Goal: Task Accomplishment & Management: Manage account settings

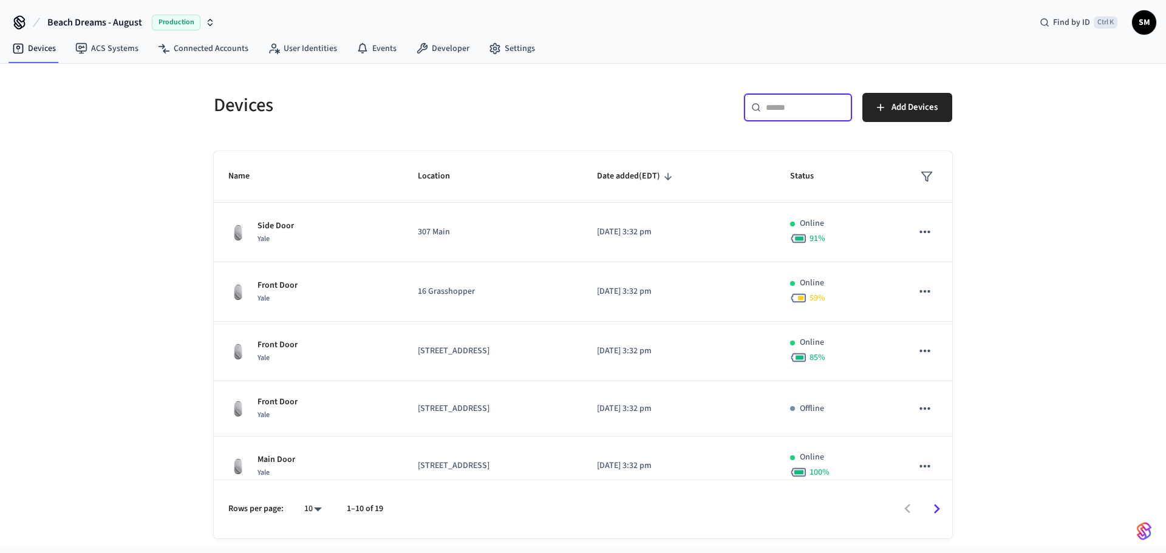
click at [769, 103] on input "text" at bounding box center [805, 107] width 79 height 12
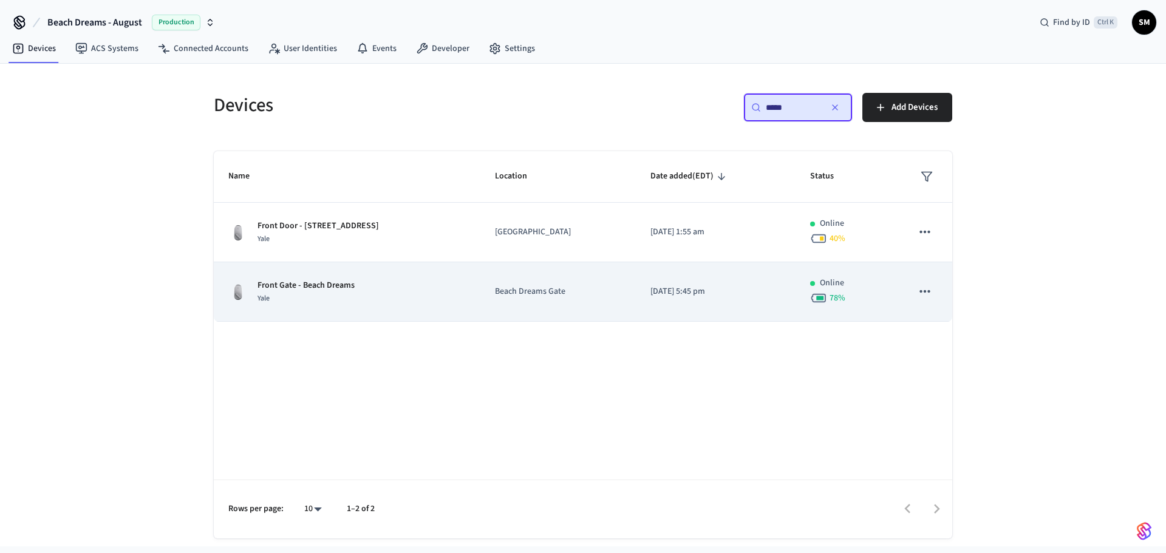
type input "*****"
click at [319, 293] on div "Yale" at bounding box center [306, 298] width 97 height 13
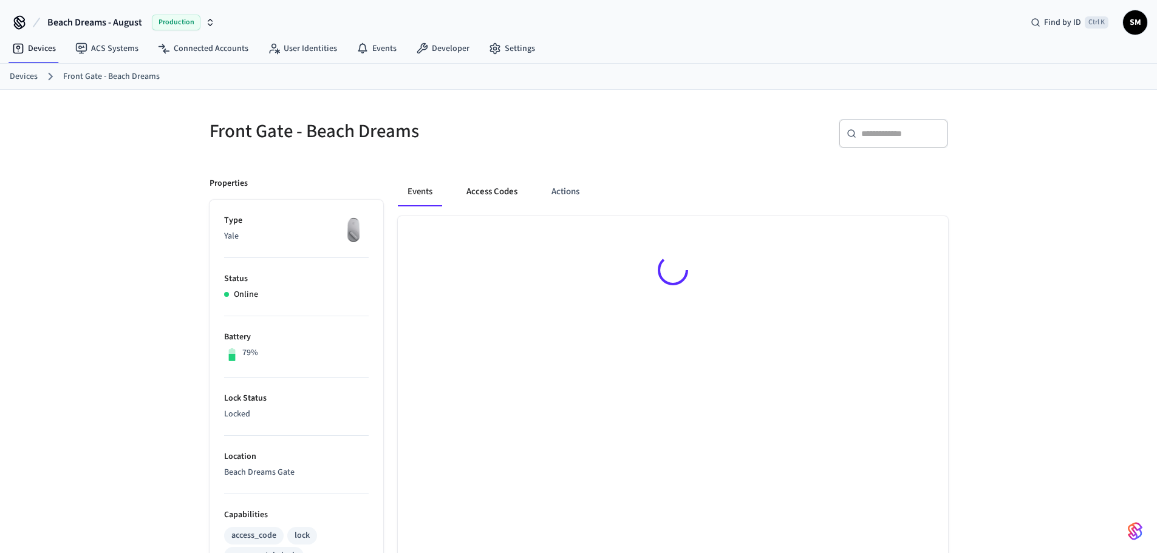
click at [468, 196] on button "Access Codes" at bounding box center [492, 191] width 70 height 29
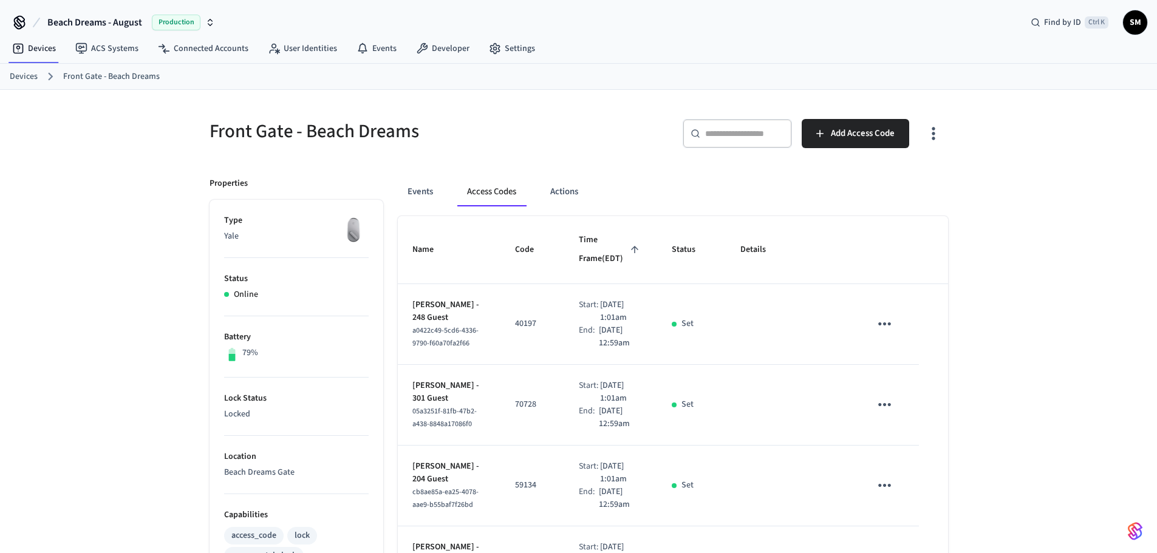
click at [713, 144] on div "​ ​" at bounding box center [737, 133] width 109 height 29
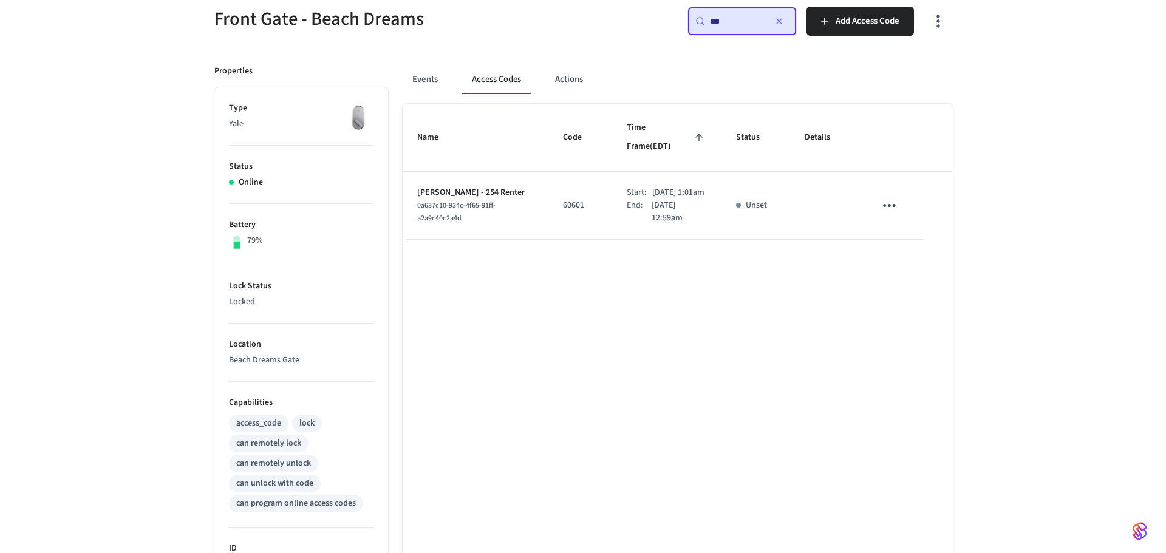
scroll to position [121, 0]
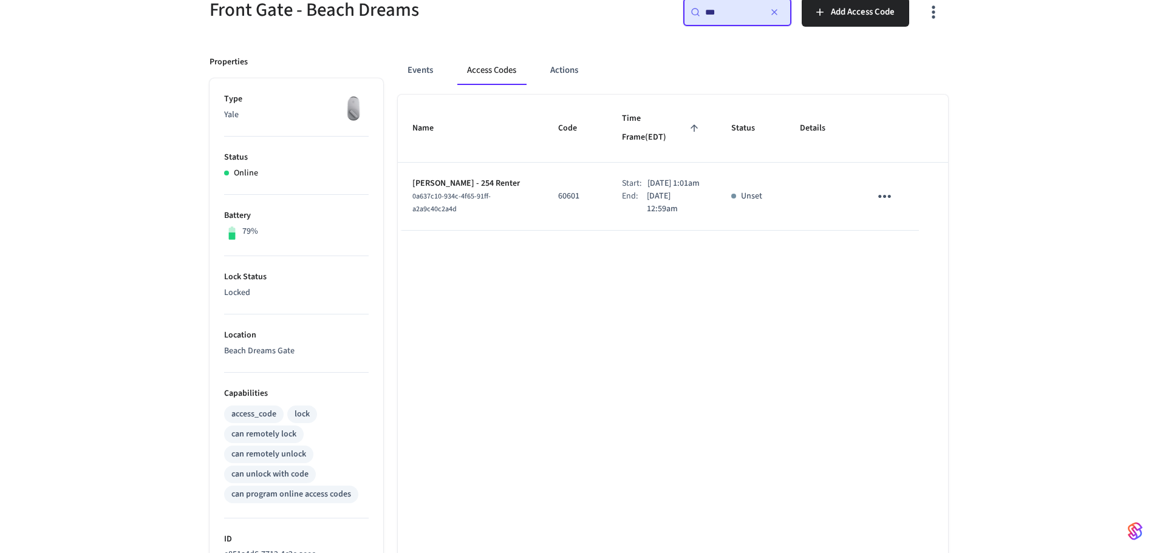
type input "***"
click at [879, 187] on icon "sticky table" at bounding box center [884, 196] width 19 height 19
click at [911, 210] on li "Edit" at bounding box center [914, 219] width 58 height 33
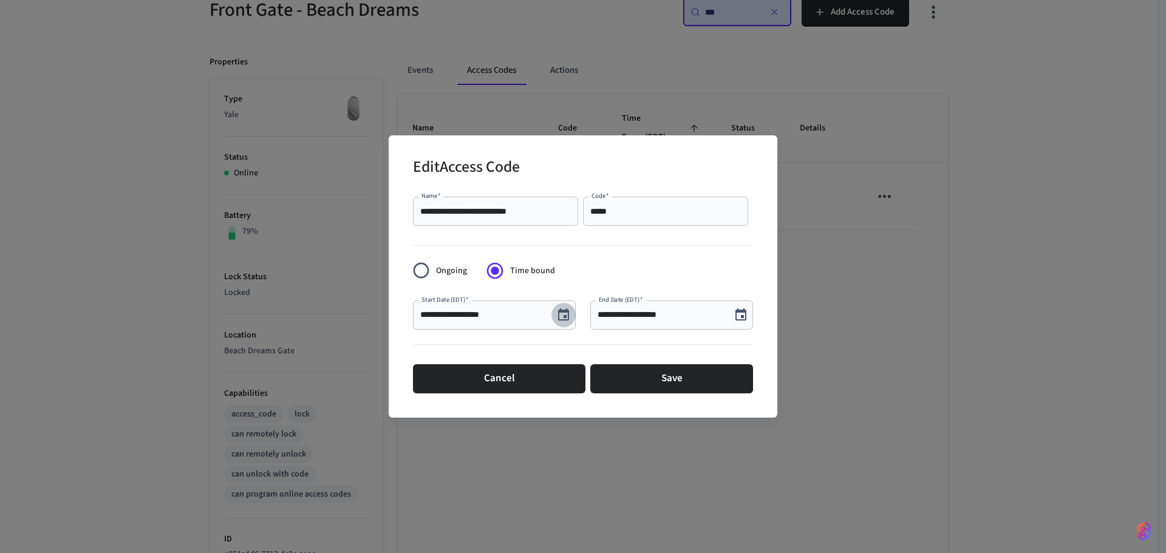
click at [563, 318] on icon "Choose date, selected date is Aug 25, 2025" at bounding box center [563, 315] width 15 height 15
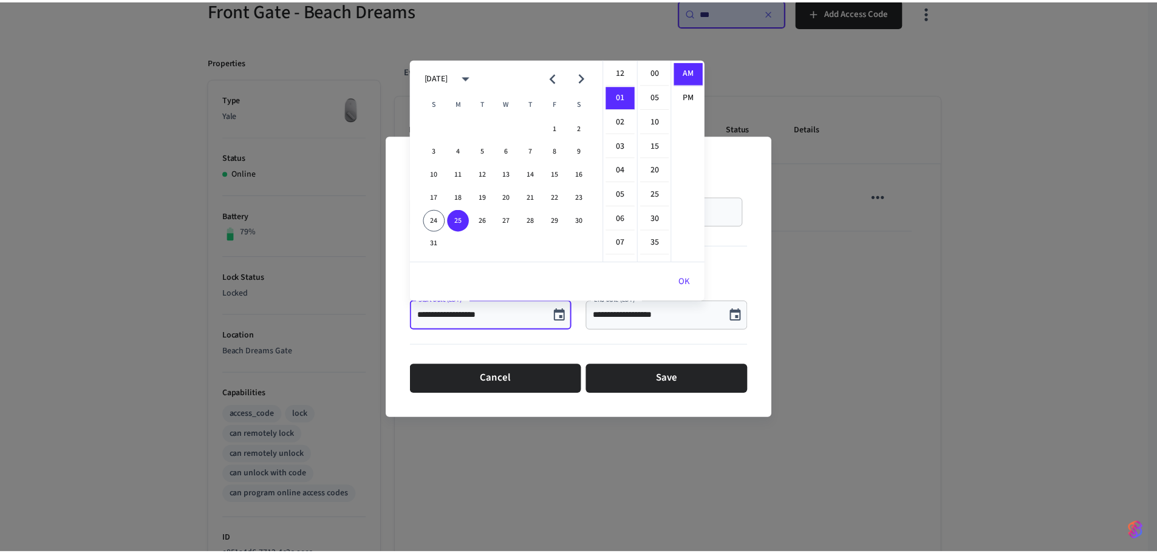
scroll to position [24, 0]
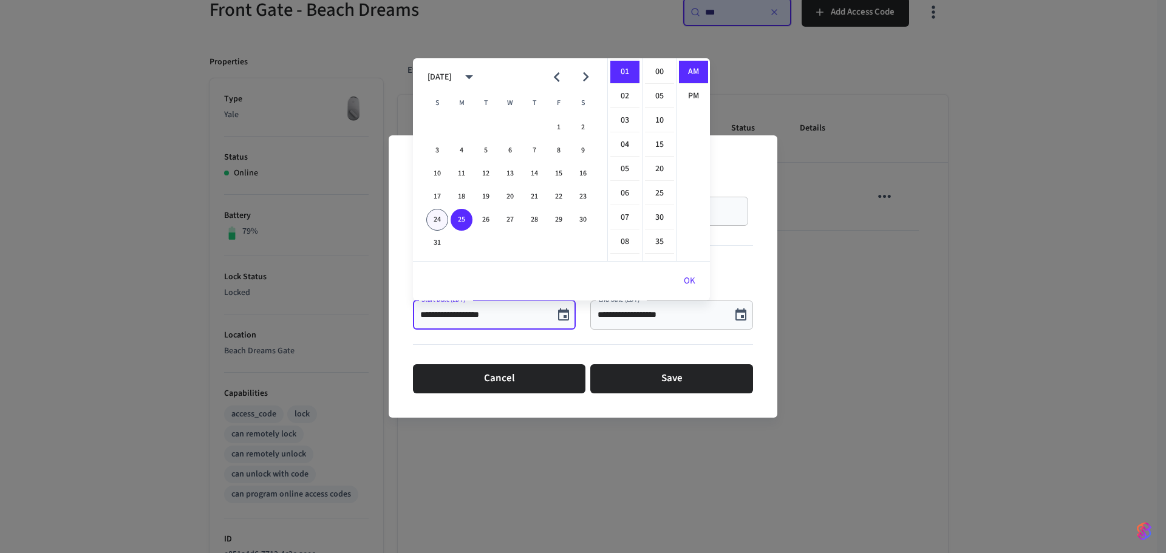
click at [442, 217] on button "24" at bounding box center [437, 220] width 22 height 22
type input "**********"
click at [681, 279] on button "OK" at bounding box center [689, 281] width 41 height 29
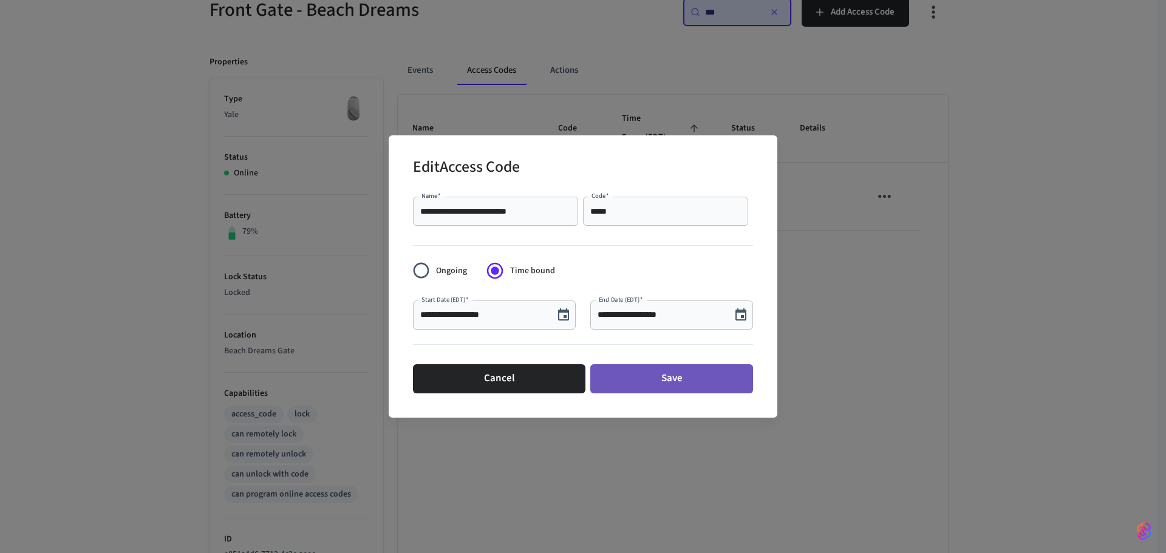
click at [670, 377] on button "Save" at bounding box center [671, 378] width 163 height 29
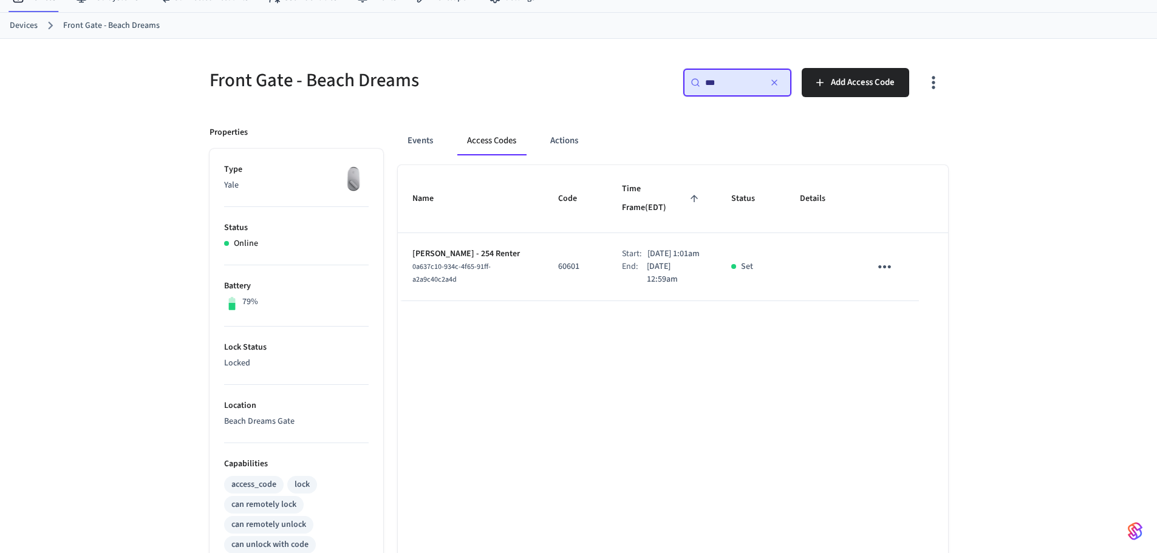
scroll to position [0, 0]
